Goal: Information Seeking & Learning: Understand process/instructions

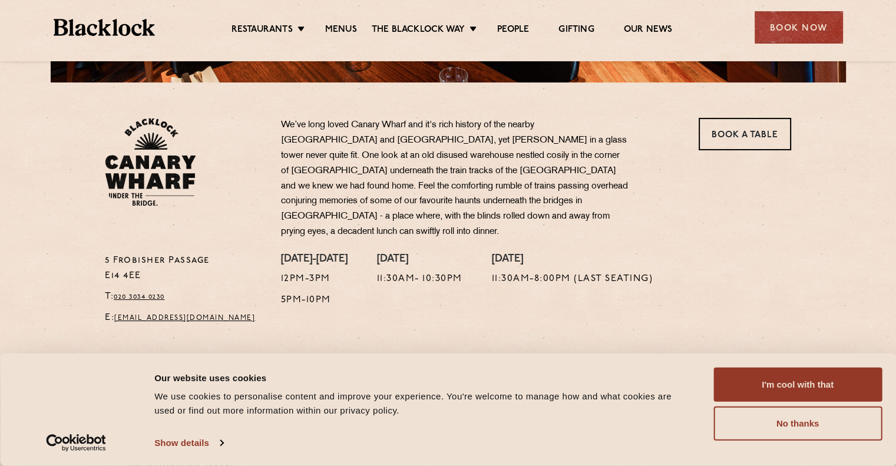
scroll to position [353, 0]
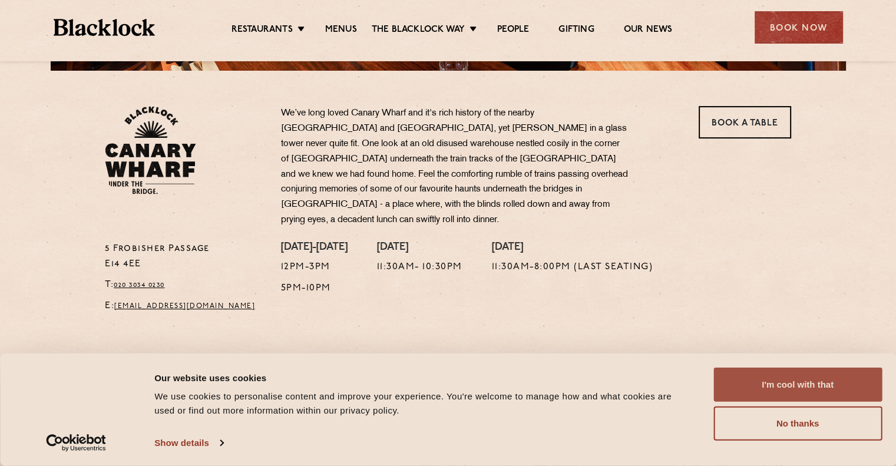
click at [758, 370] on button "I'm cool with that" at bounding box center [797, 384] width 168 height 34
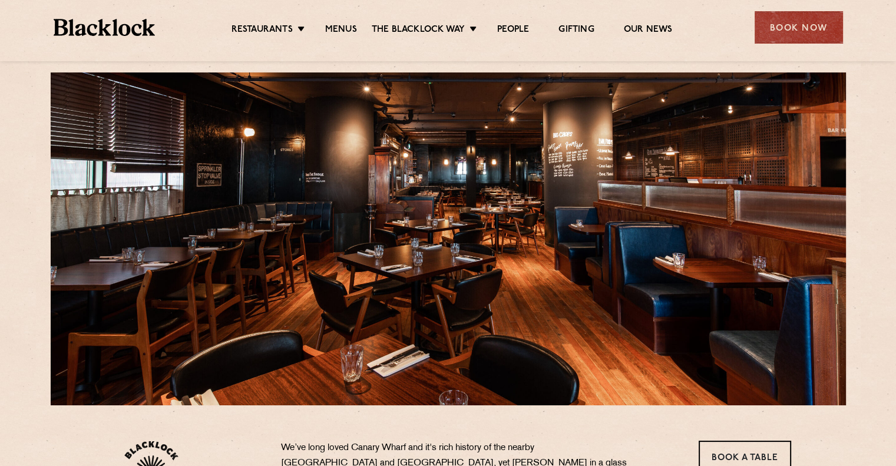
scroll to position [0, 0]
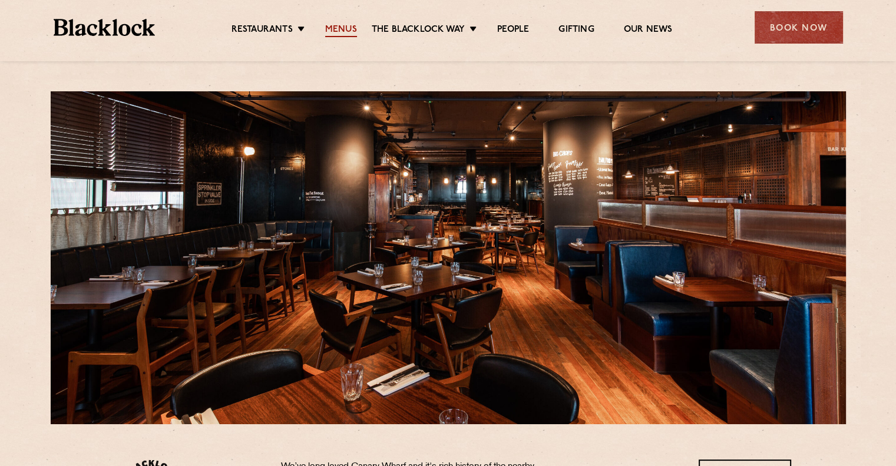
click at [349, 28] on link "Menus" at bounding box center [341, 30] width 32 height 13
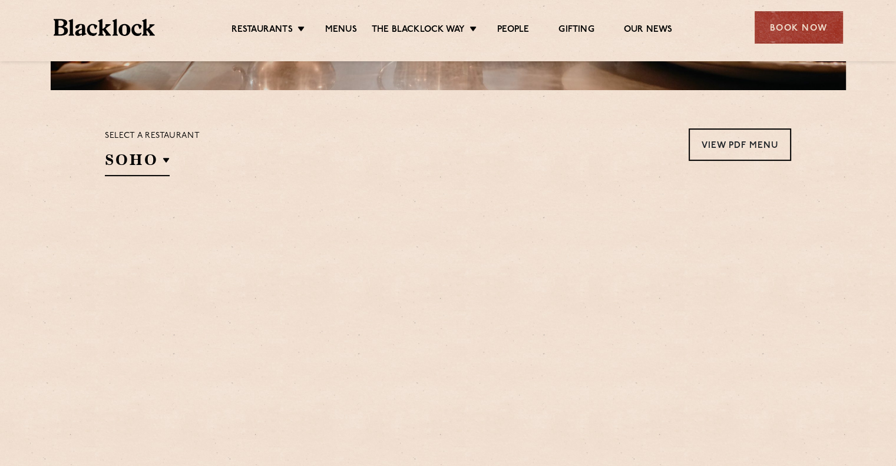
scroll to position [353, 0]
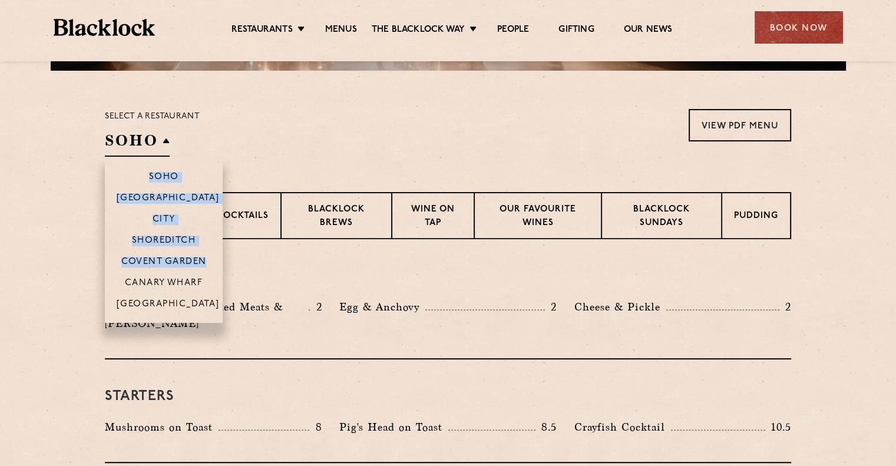
drag, startPoint x: 154, startPoint y: 135, endPoint x: 172, endPoint y: 277, distance: 143.0
click at [170, 157] on div "SOHO Soho [GEOGRAPHIC_DATA] [GEOGRAPHIC_DATA] [GEOGRAPHIC_DATA] [GEOGRAPHIC_DAT…" at bounding box center [137, 143] width 65 height 26
click at [172, 277] on li "Canary Wharf" at bounding box center [164, 281] width 118 height 21
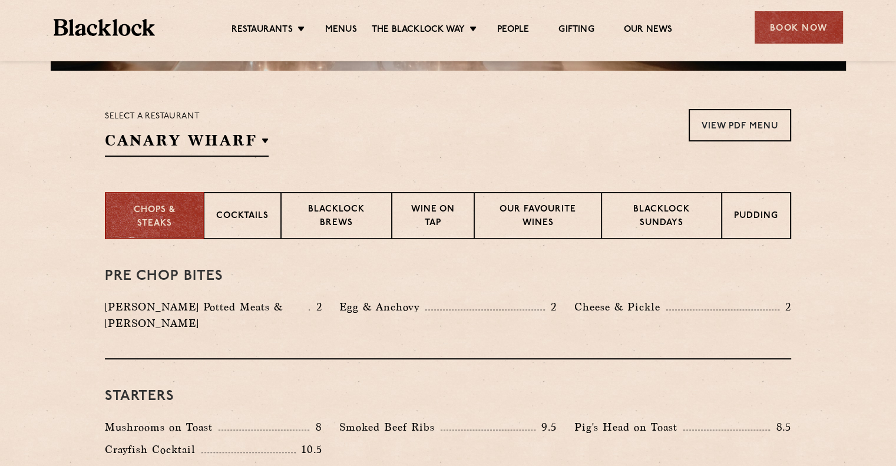
click at [419, 136] on div "Select a restaurant [GEOGRAPHIC_DATA] Soho [GEOGRAPHIC_DATA] [GEOGRAPHIC_DATA] …" at bounding box center [448, 133] width 686 height 48
click at [735, 132] on link "View PDF Menu" at bounding box center [739, 125] width 102 height 32
